Goal: Task Accomplishment & Management: Use online tool/utility

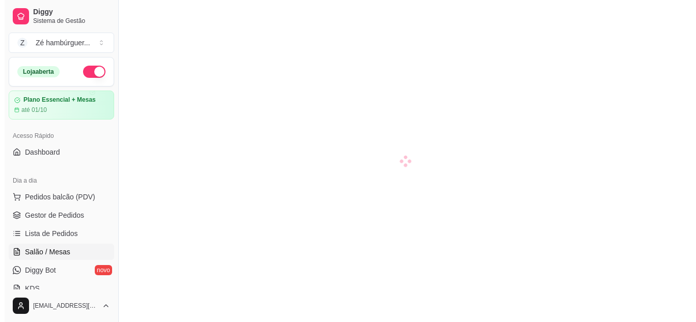
scroll to position [102, 0]
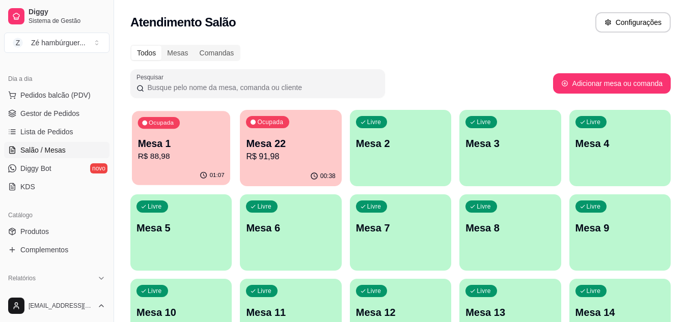
click at [206, 151] on p "R$ 88,98" at bounding box center [181, 157] width 87 height 12
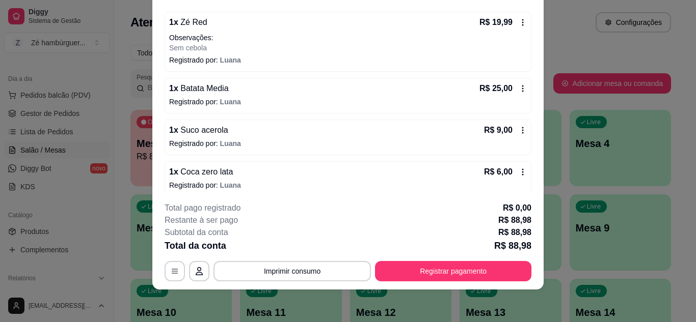
scroll to position [141, 0]
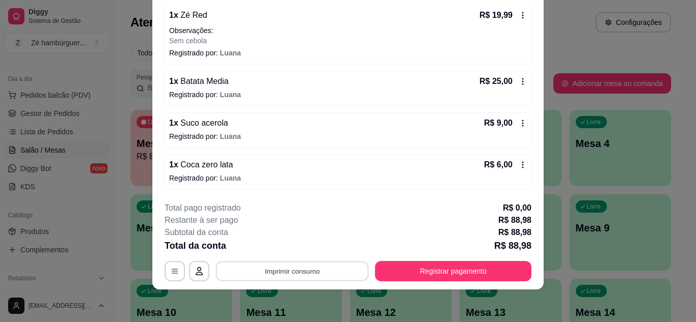
click at [276, 269] on button "Imprimir consumo" at bounding box center [292, 271] width 153 height 20
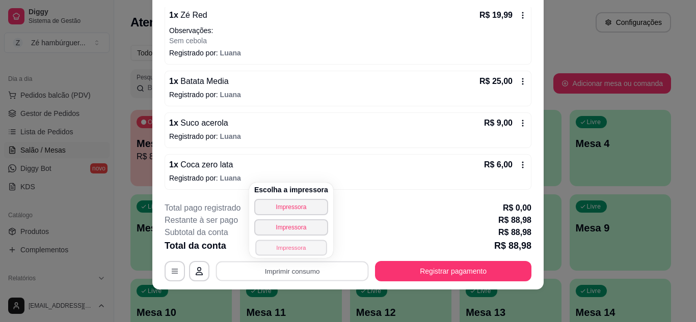
click at [280, 243] on button "Impressora" at bounding box center [290, 248] width 71 height 16
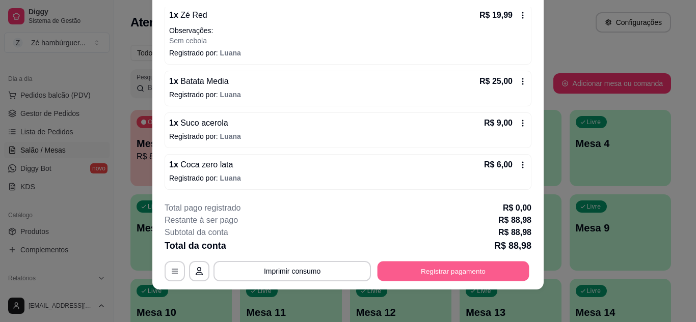
click at [457, 273] on button "Registrar pagamento" at bounding box center [453, 271] width 152 height 20
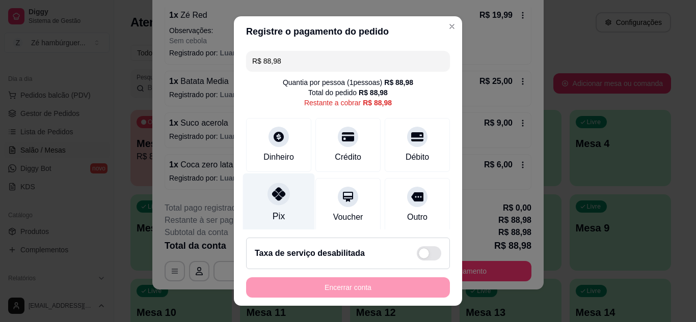
click at [277, 204] on div "Pix" at bounding box center [279, 203] width 72 height 60
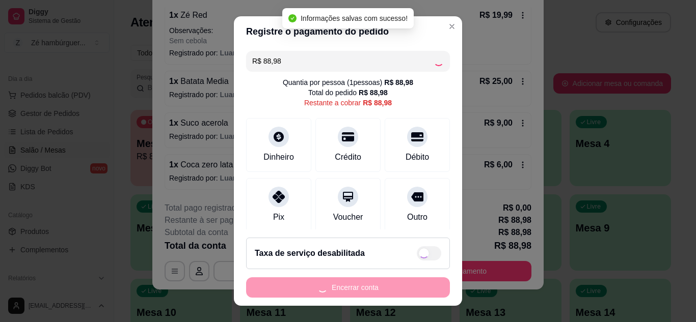
type input "R$ 0,00"
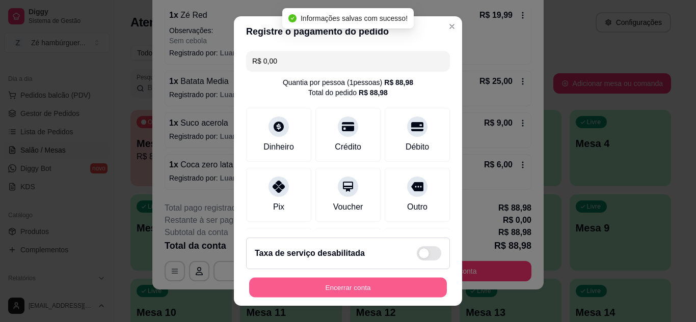
click at [329, 282] on button "Encerrar conta" at bounding box center [348, 288] width 198 height 20
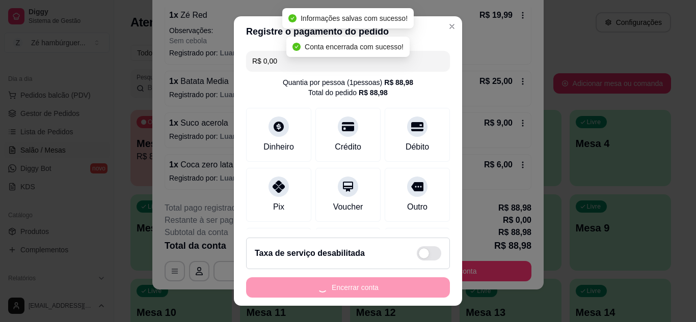
scroll to position [0, 0]
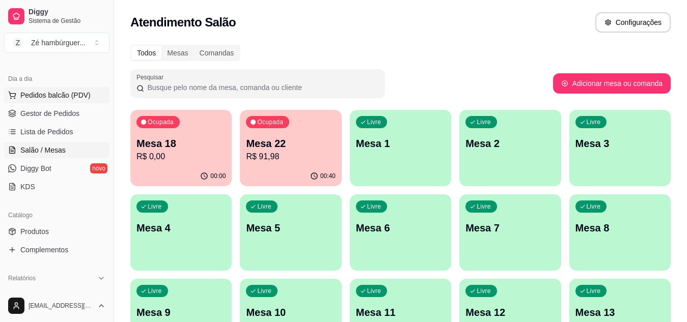
click at [69, 94] on span "Pedidos balcão (PDV)" at bounding box center [55, 95] width 70 height 10
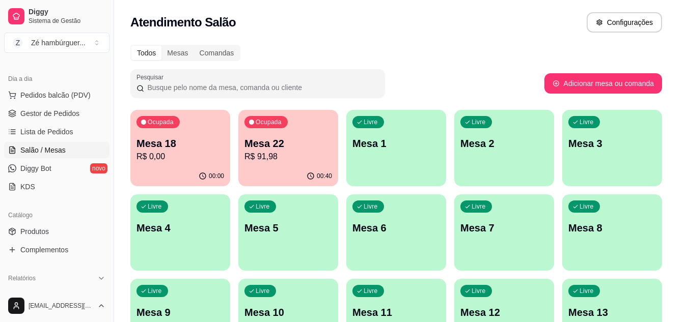
click at [72, 93] on div "Item avulso" at bounding box center [68, 102] width 103 height 30
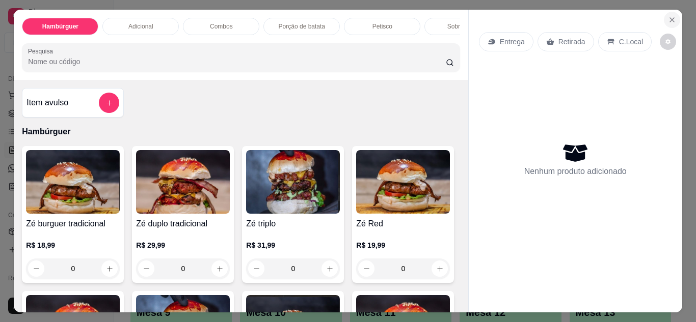
click at [668, 16] on icon "Close" at bounding box center [672, 20] width 8 height 8
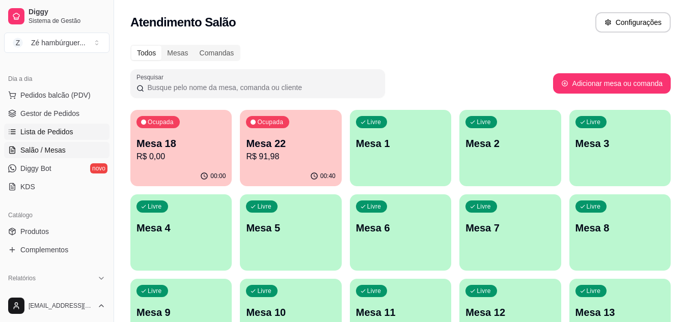
click at [45, 126] on link "Lista de Pedidos" at bounding box center [56, 132] width 105 height 16
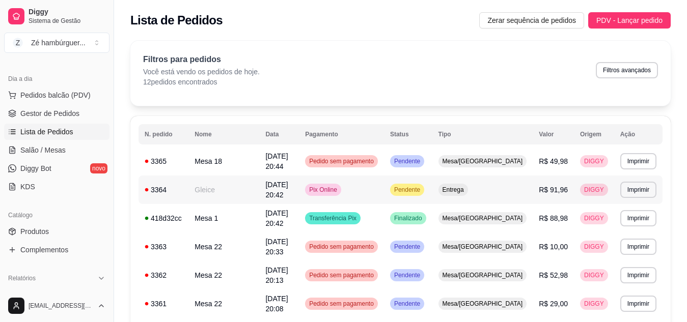
click at [424, 188] on div "Pendente" at bounding box center [407, 190] width 34 height 12
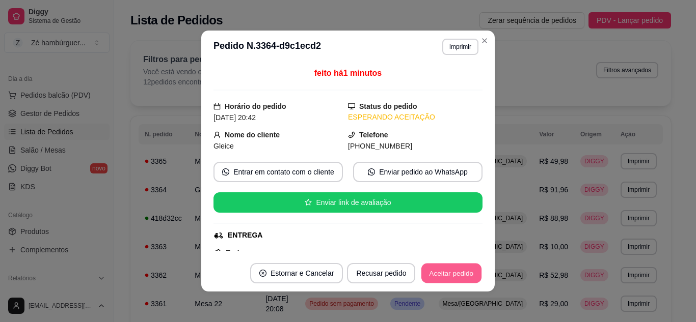
click at [428, 267] on button "Aceitar pedido" at bounding box center [451, 274] width 60 height 20
click at [448, 275] on button "Aceitar pedido" at bounding box center [451, 273] width 62 height 20
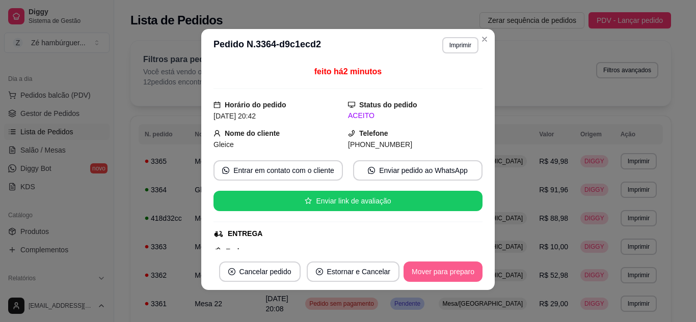
scroll to position [2, 0]
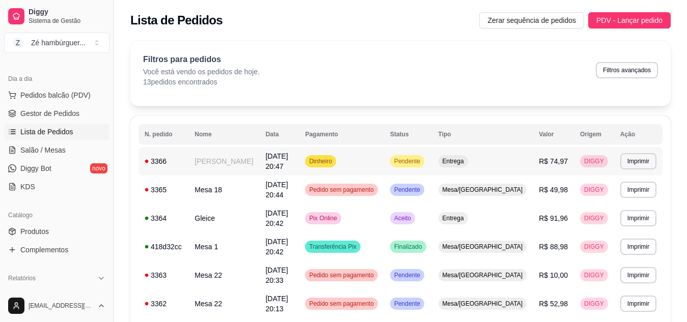
click at [424, 155] on div "Pendente" at bounding box center [407, 161] width 34 height 12
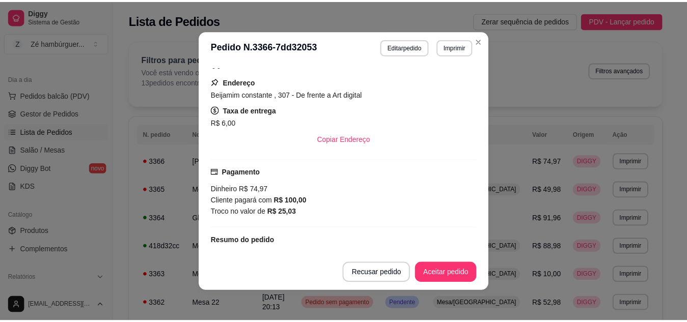
scroll to position [204, 0]
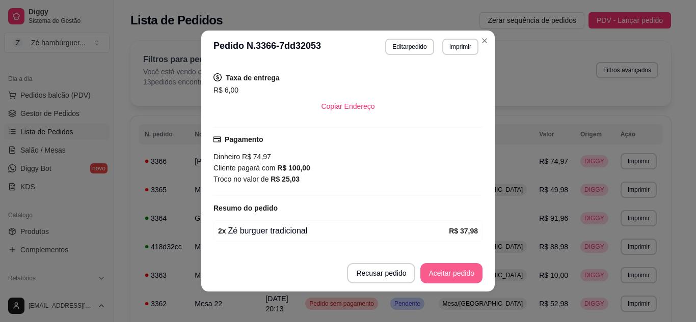
click at [441, 272] on button "Aceitar pedido" at bounding box center [451, 273] width 62 height 20
click at [442, 272] on button "Mover para preparo" at bounding box center [442, 274] width 76 height 20
